Goal: Transaction & Acquisition: Purchase product/service

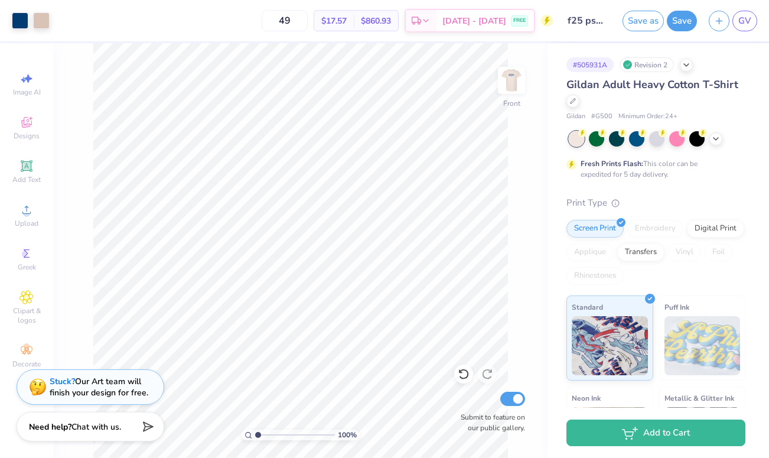
click at [542, 21] on circle at bounding box center [547, 21] width 12 height 12
click at [544, 21] on circle at bounding box center [547, 21] width 12 height 12
click at [548, 17] on circle at bounding box center [547, 21] width 12 height 12
click at [520, 16] on div "[DATE] - [DATE] FREE" at bounding box center [485, 22] width 97 height 21
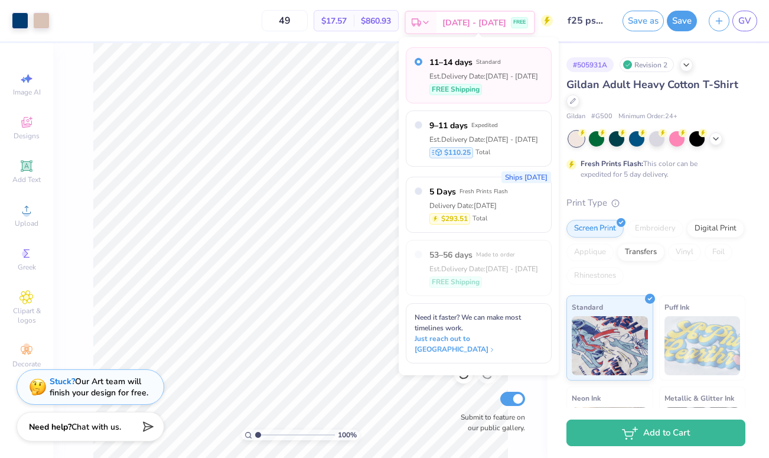
click at [520, 16] on div "[DATE] - [DATE] FREE" at bounding box center [485, 22] width 97 height 21
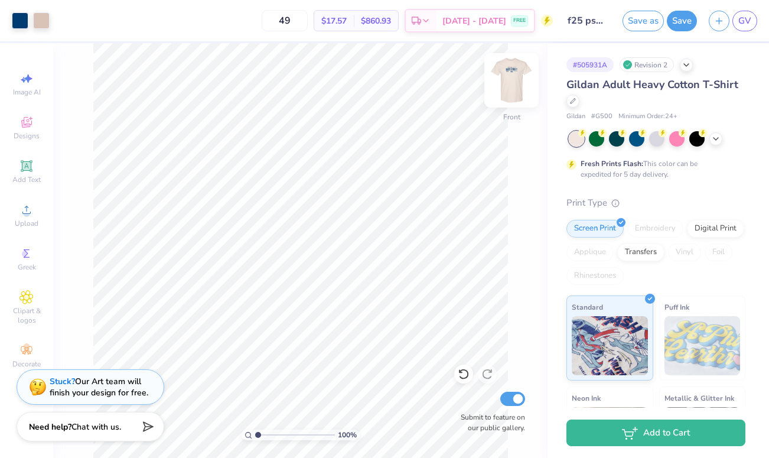
click at [515, 79] on img at bounding box center [511, 80] width 47 height 47
click at [506, 83] on img at bounding box center [511, 80] width 47 height 47
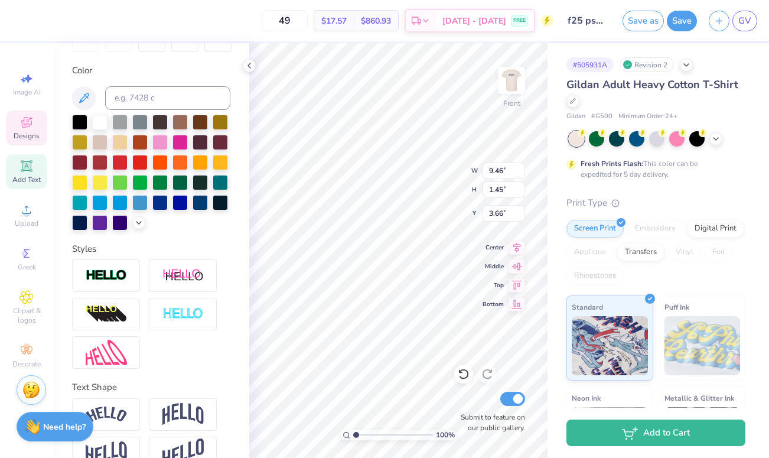
scroll to position [229, 0]
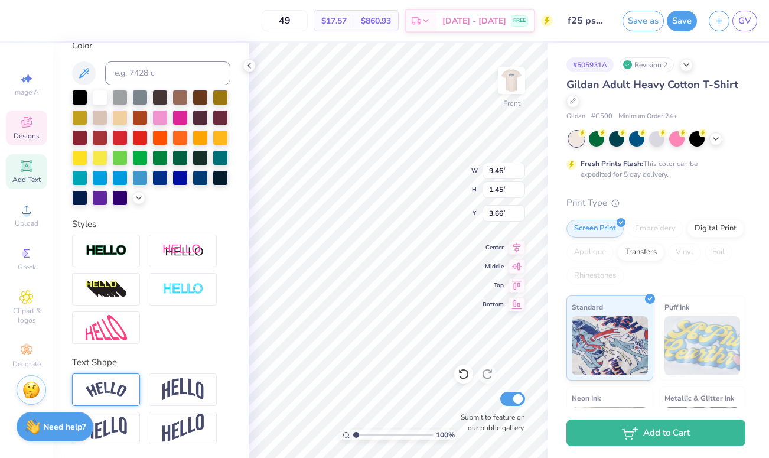
click at [118, 387] on img at bounding box center [106, 390] width 41 height 16
type input "11.48"
type input "2.80"
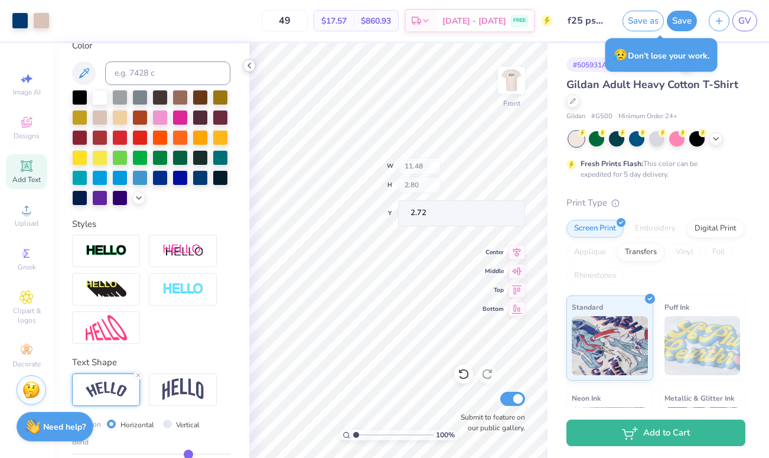
type input "3.30"
click at [248, 64] on icon at bounding box center [249, 65] width 9 height 9
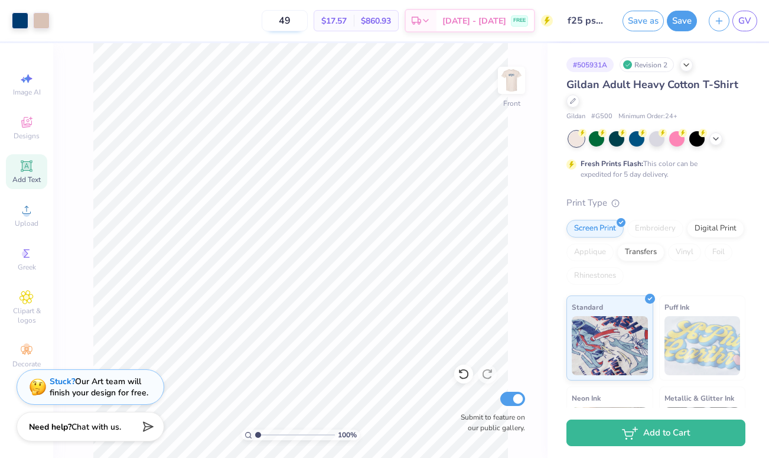
drag, startPoint x: 313, startPoint y: 19, endPoint x: 279, endPoint y: 19, distance: 34.3
click at [279, 19] on input "49" at bounding box center [285, 20] width 46 height 21
drag, startPoint x: 311, startPoint y: 23, endPoint x: 275, endPoint y: 19, distance: 36.3
click at [275, 19] on div "50 $17.49 Per Item $874.50 Total Est. Delivery [DATE] - [DATE] FREE" at bounding box center [304, 20] width 497 height 41
drag, startPoint x: 311, startPoint y: 19, endPoint x: 289, endPoint y: 19, distance: 21.9
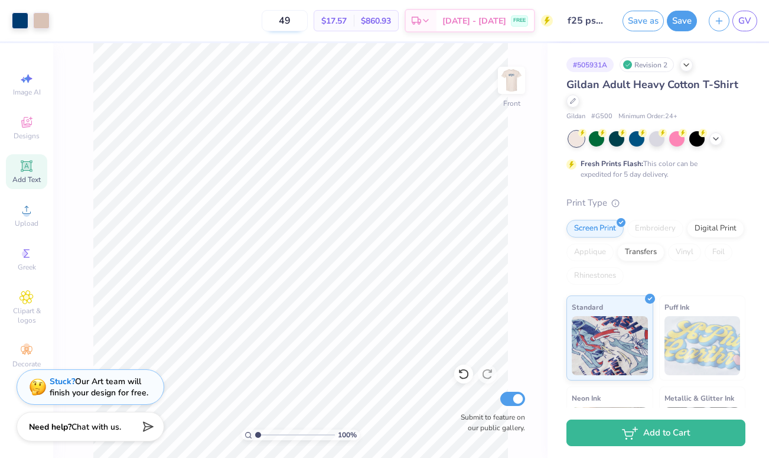
click at [290, 19] on input "49" at bounding box center [285, 20] width 46 height 21
drag, startPoint x: 305, startPoint y: 26, endPoint x: 275, endPoint y: 26, distance: 30.1
click at [275, 26] on input "80" at bounding box center [278, 20] width 46 height 21
drag, startPoint x: 297, startPoint y: 21, endPoint x: 278, endPoint y: 21, distance: 18.9
click at [278, 21] on input "60" at bounding box center [278, 20] width 46 height 21
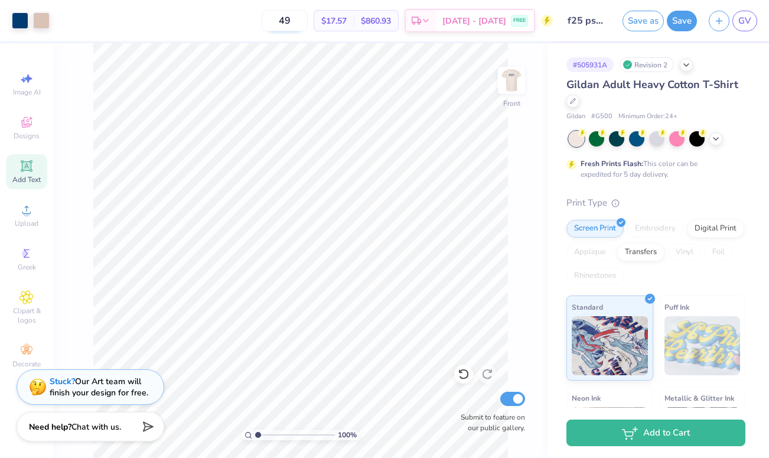
drag, startPoint x: 314, startPoint y: 25, endPoint x: 281, endPoint y: 25, distance: 33.1
click at [282, 25] on input "49" at bounding box center [285, 20] width 46 height 21
drag, startPoint x: 309, startPoint y: 19, endPoint x: 252, endPoint y: 18, distance: 57.3
click at [252, 18] on div "12 $41.16 Per Item $493.92 Total Est. Delivery [DATE] - [DATE] FREE" at bounding box center [304, 20] width 497 height 41
type input "49"
